Goal: Information Seeking & Learning: Learn about a topic

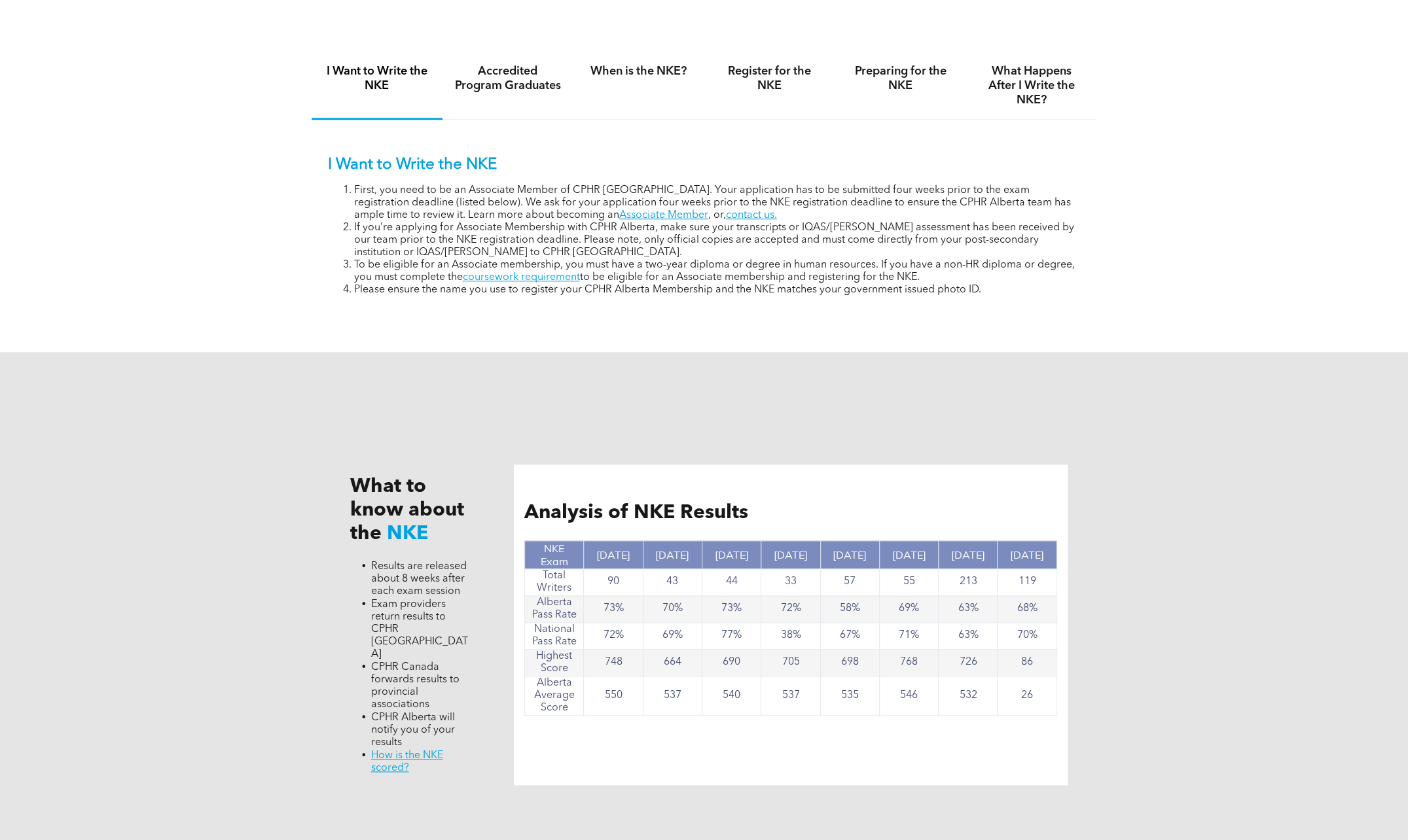
scroll to position [916, 0]
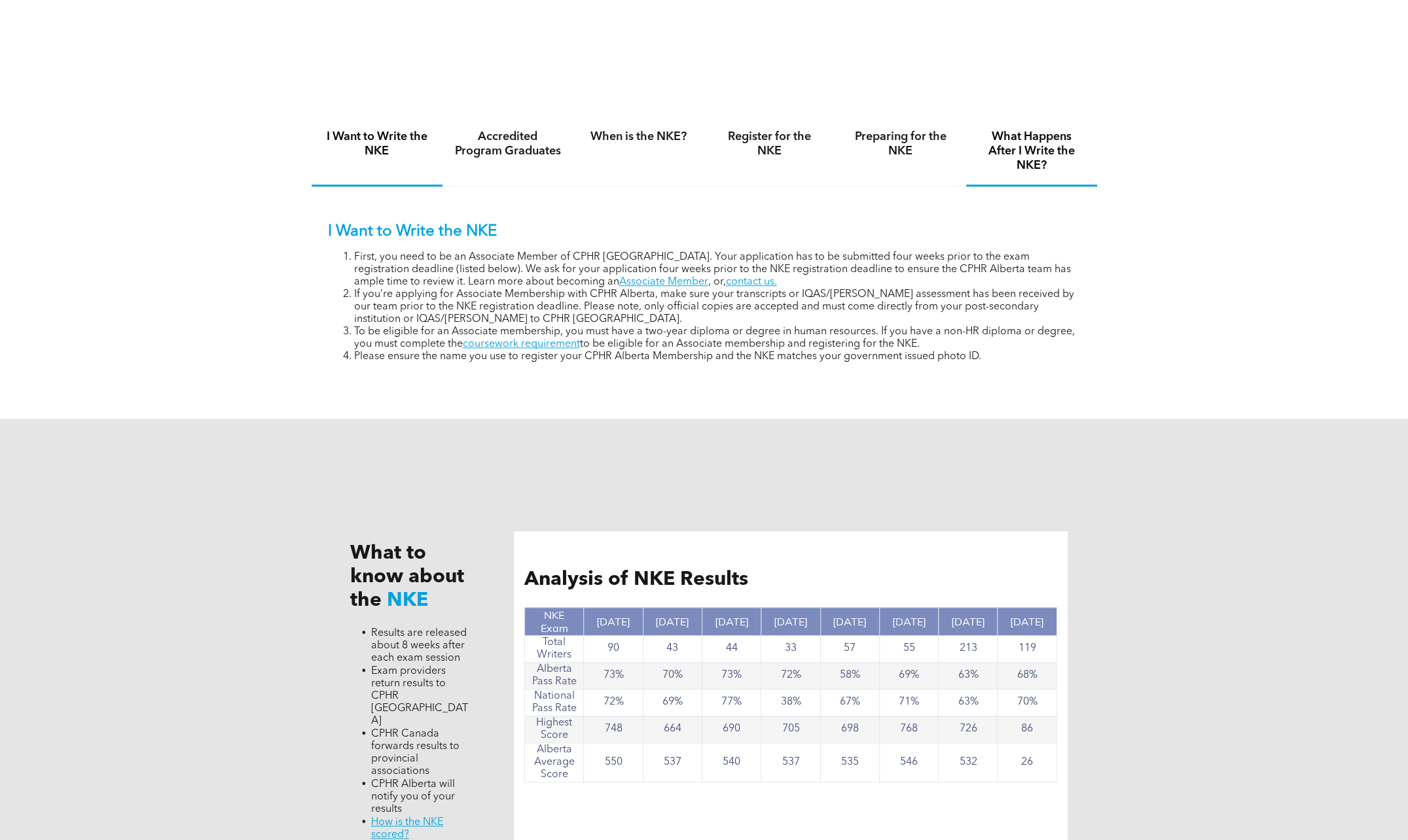
click at [1019, 159] on h4 "What Happens After I Write the NKE?" at bounding box center [1031, 151] width 107 height 43
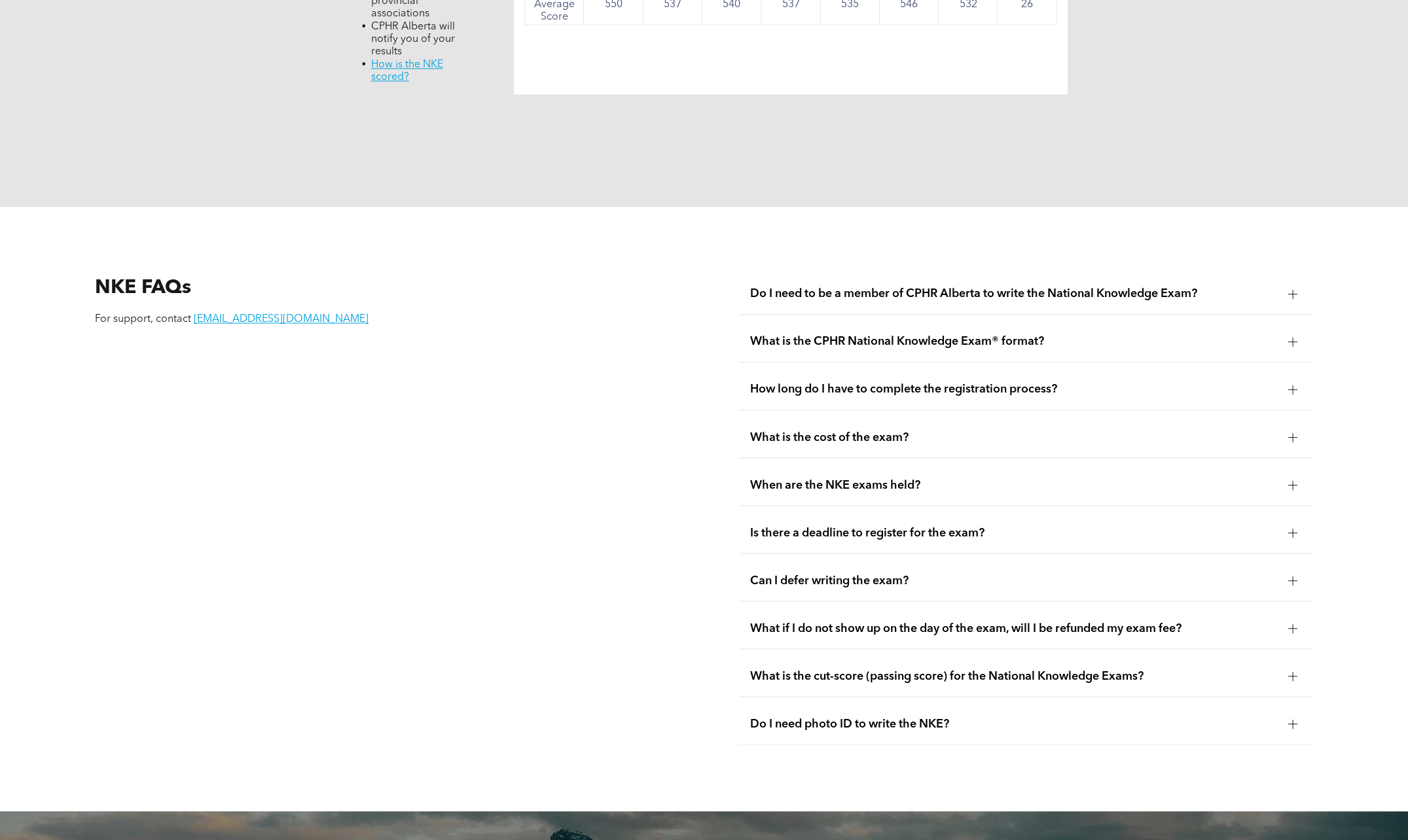
scroll to position [1711, 0]
click at [257, 315] on link "[EMAIL_ADDRESS][DOMAIN_NAME]" at bounding box center [281, 320] width 175 height 11
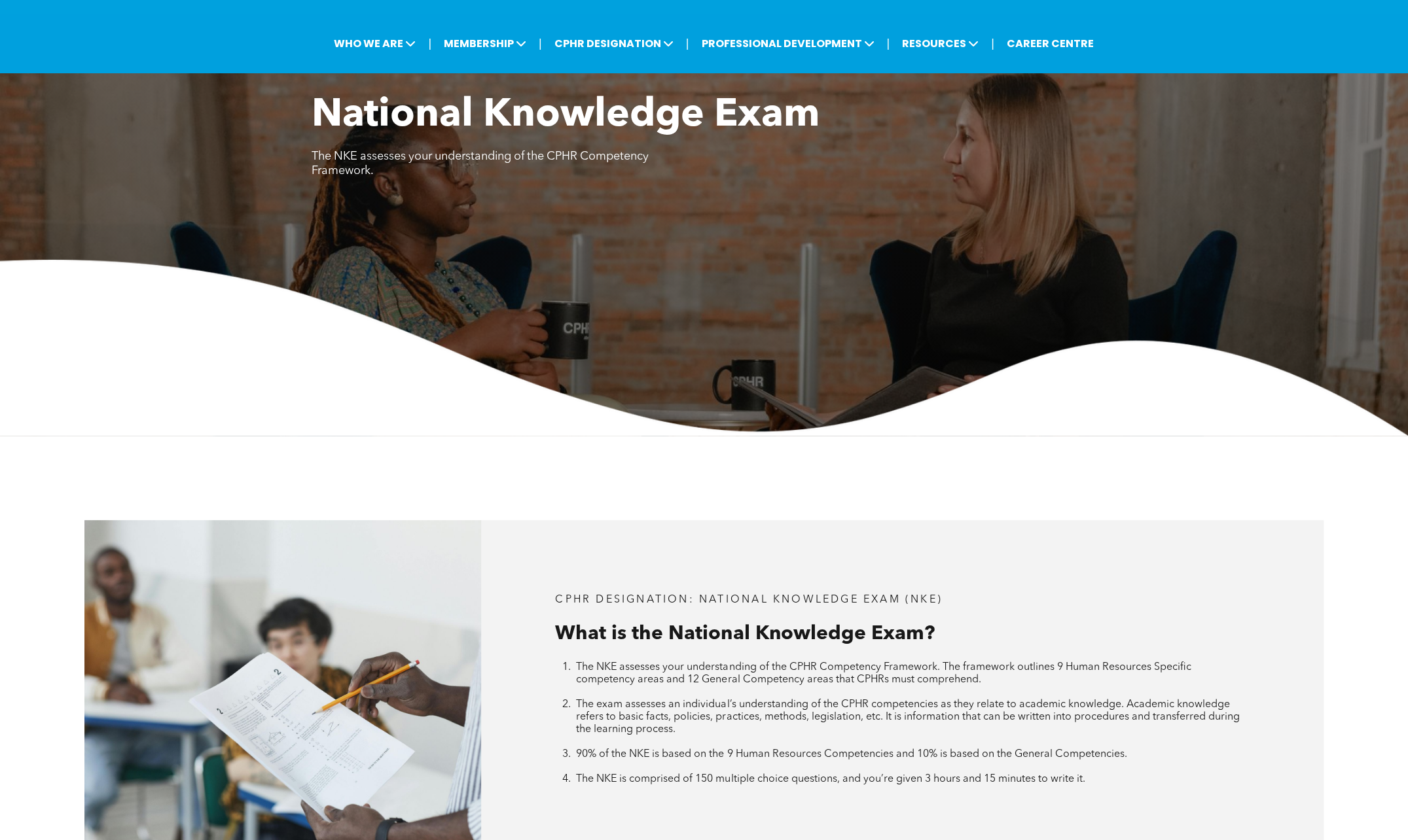
scroll to position [0, 0]
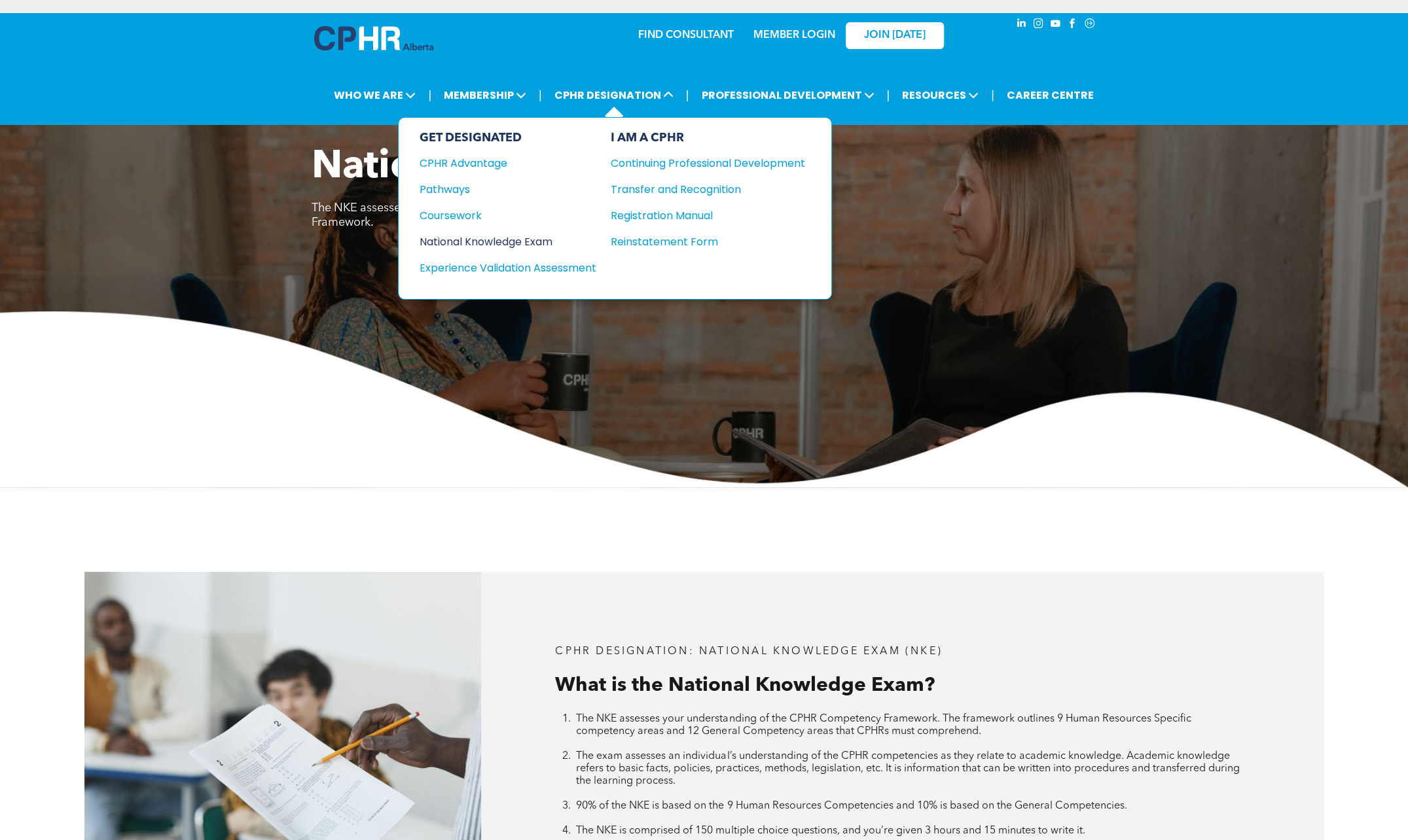
click at [521, 234] on div "National Knowledge Exam" at bounding box center [499, 241] width 159 height 16
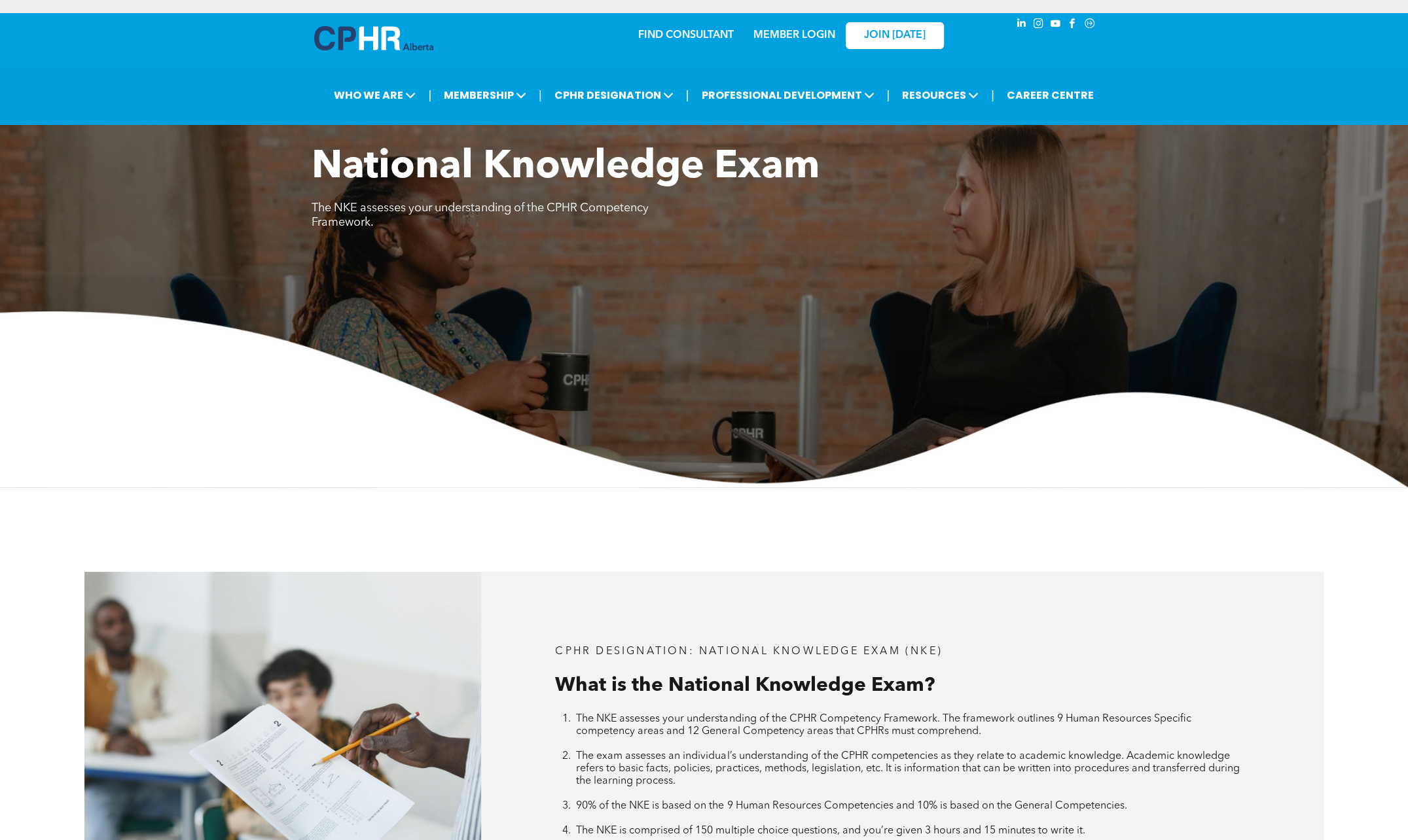
click at [792, 34] on link "MEMBER LOGIN" at bounding box center [794, 35] width 82 height 11
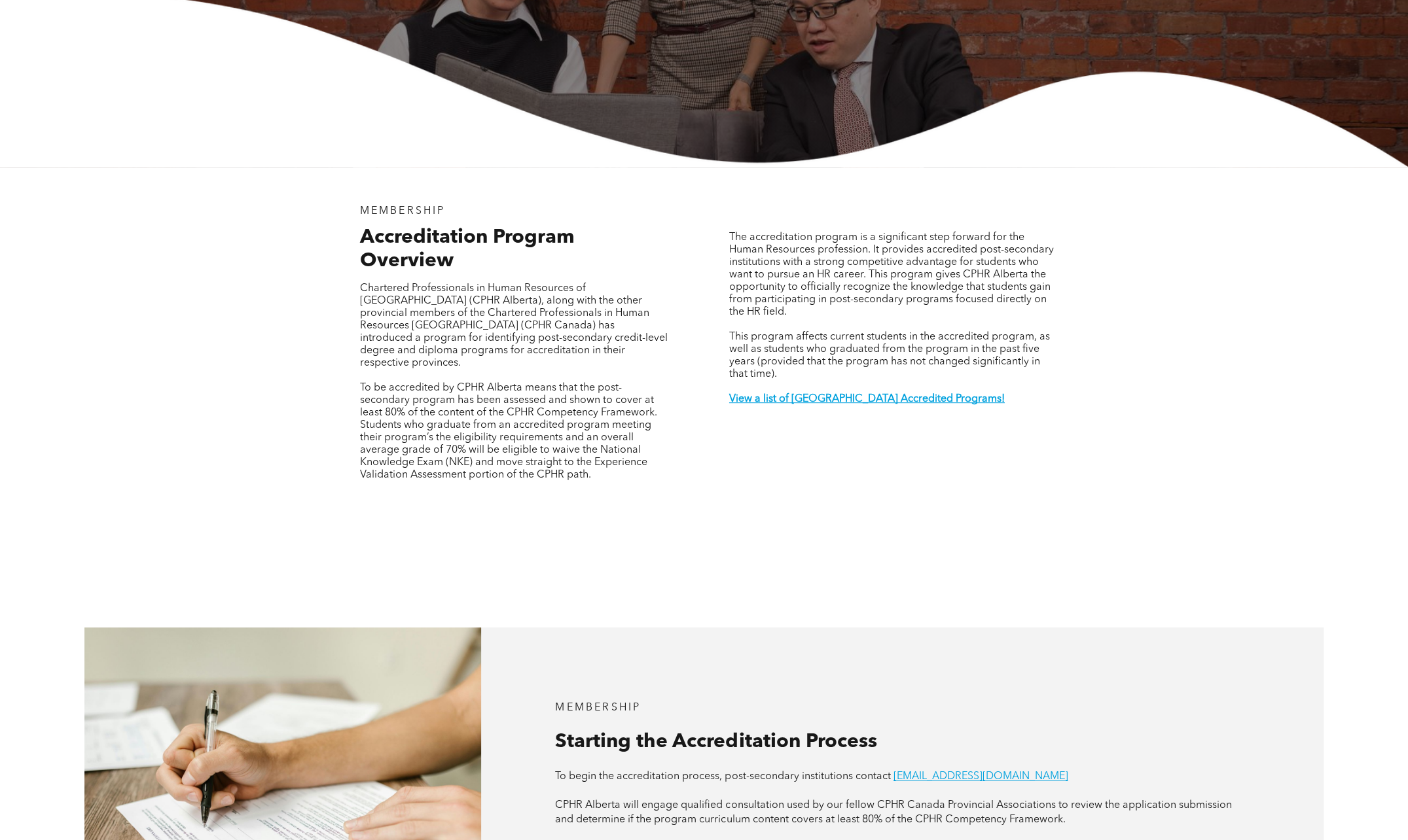
scroll to position [458, 0]
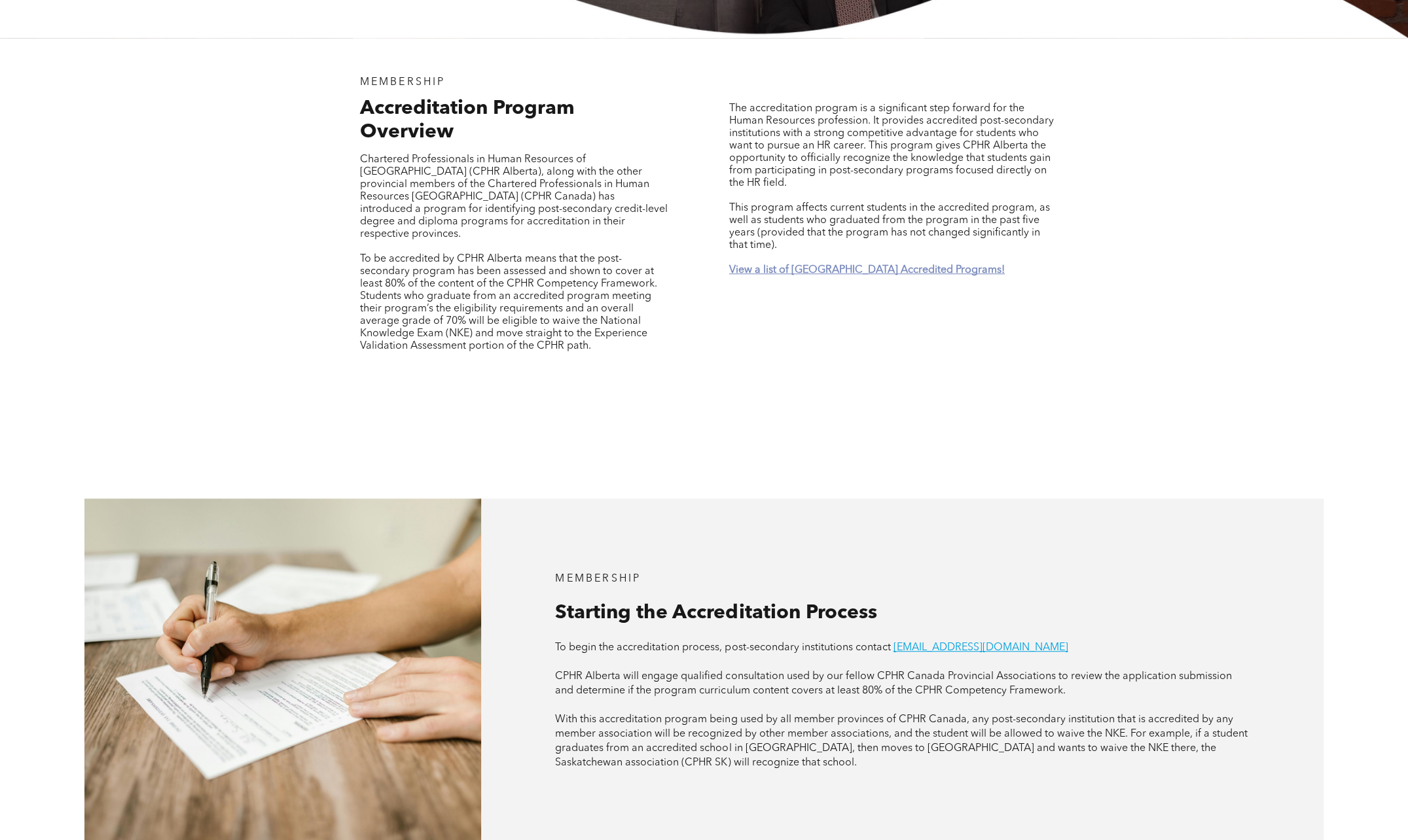
click at [821, 265] on strong "View a list of [GEOGRAPHIC_DATA] Accredited Programs!" at bounding box center [866, 271] width 275 height 11
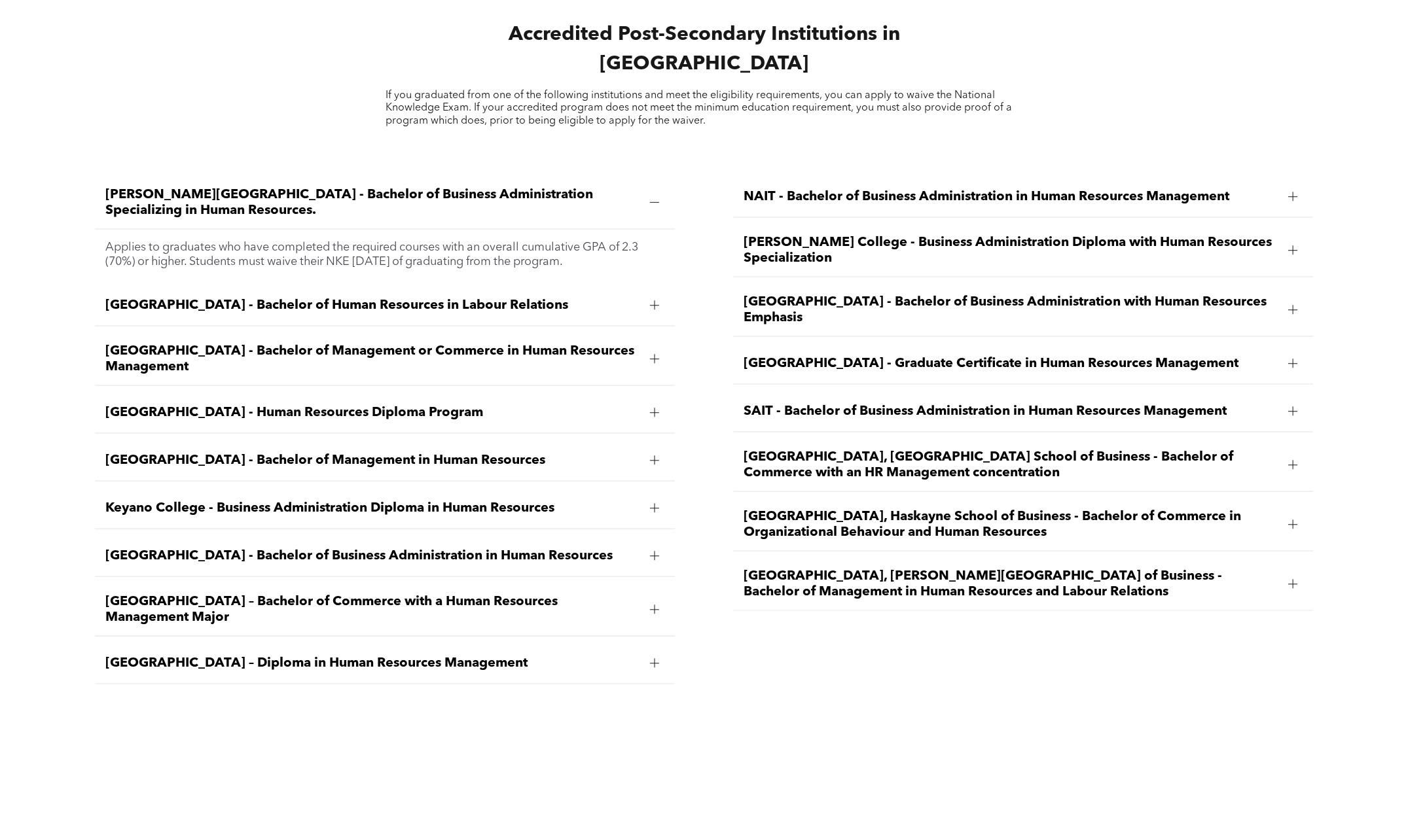
scroll to position [1992, 0]
click at [1290, 459] on div at bounding box center [1293, 464] width 9 height 9
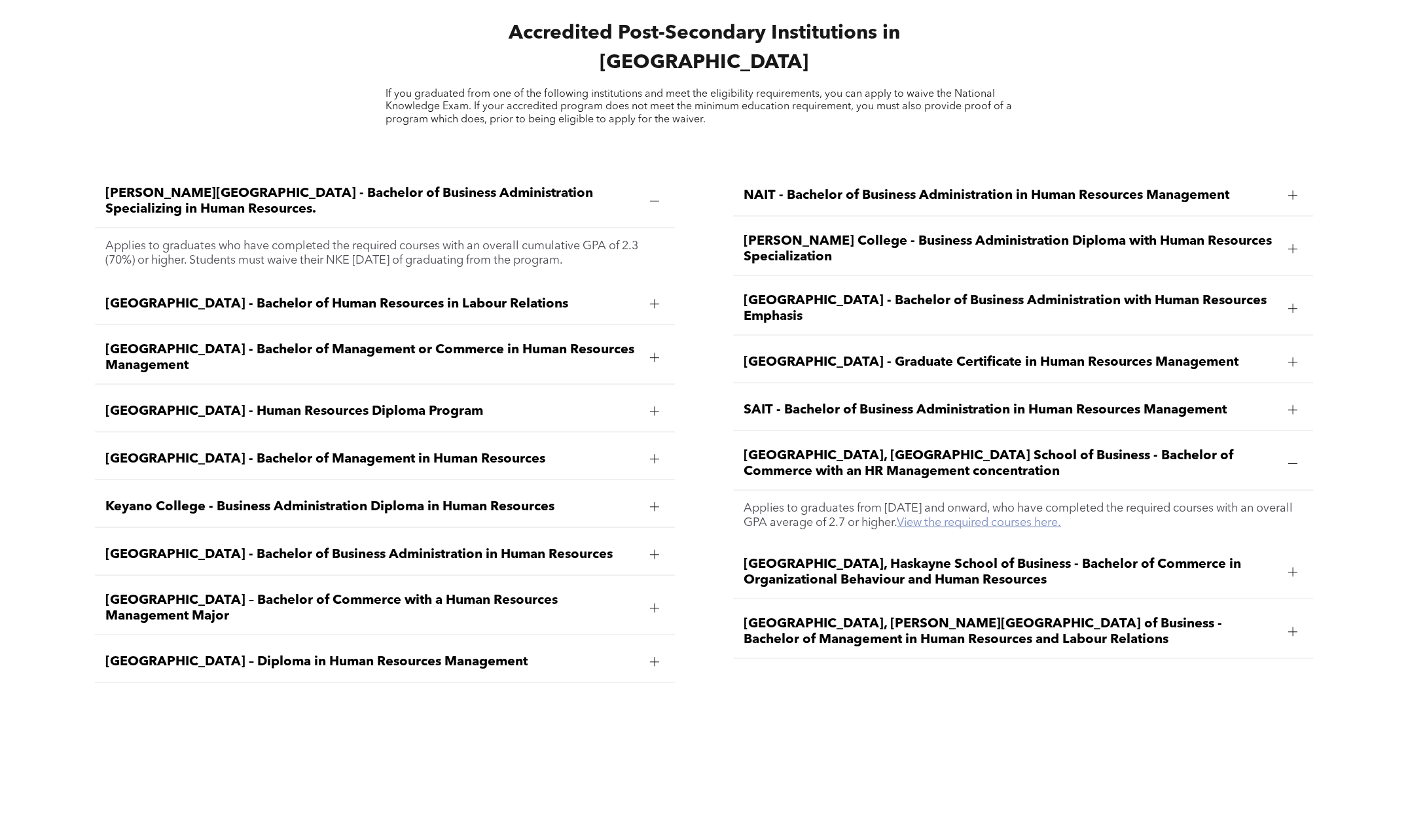
click at [1046, 516] on link "View the required courses here." at bounding box center [978, 521] width 164 height 12
